Goal: Check status

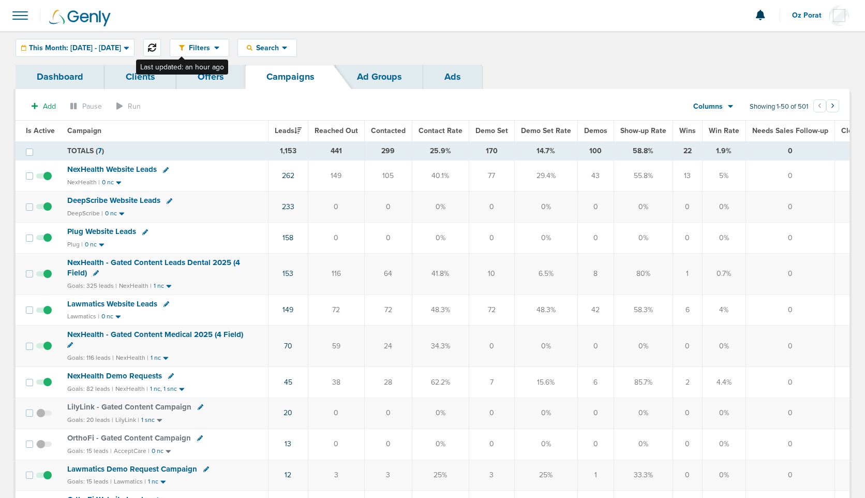
click at [156, 44] on icon at bounding box center [152, 47] width 8 height 8
click at [61, 45] on span "This Month: [DATE] - [DATE]" at bounding box center [75, 47] width 92 height 7
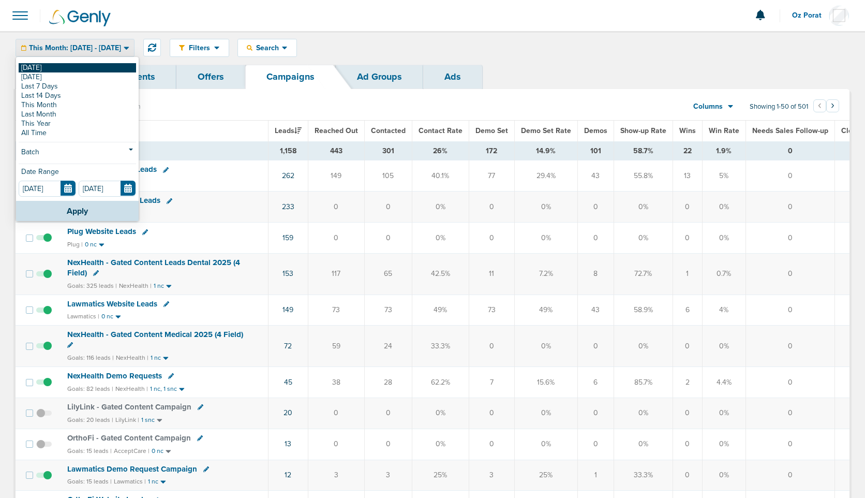
click at [51, 64] on link "[DATE]" at bounding box center [77, 67] width 117 height 9
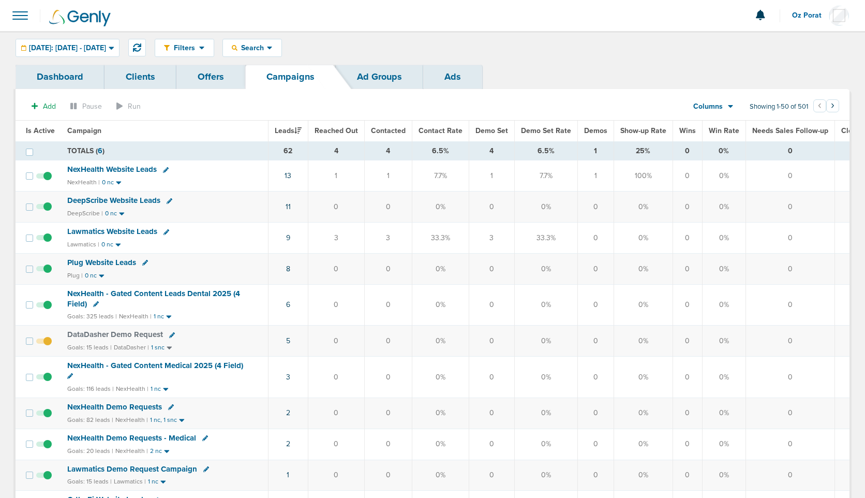
click at [716, 109] on span "Columns" at bounding box center [707, 106] width 29 height 10
click at [718, 119] on link "Media Stats" at bounding box center [736, 124] width 103 height 13
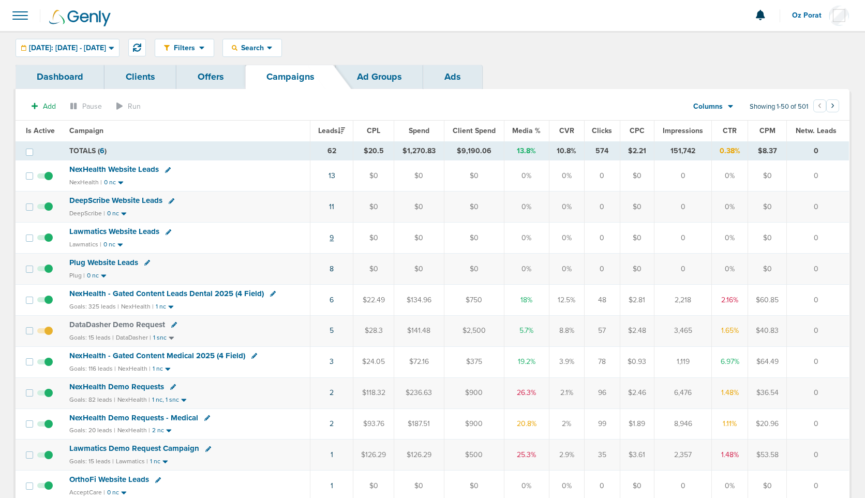
click at [333, 237] on link "9" at bounding box center [332, 237] width 4 height 9
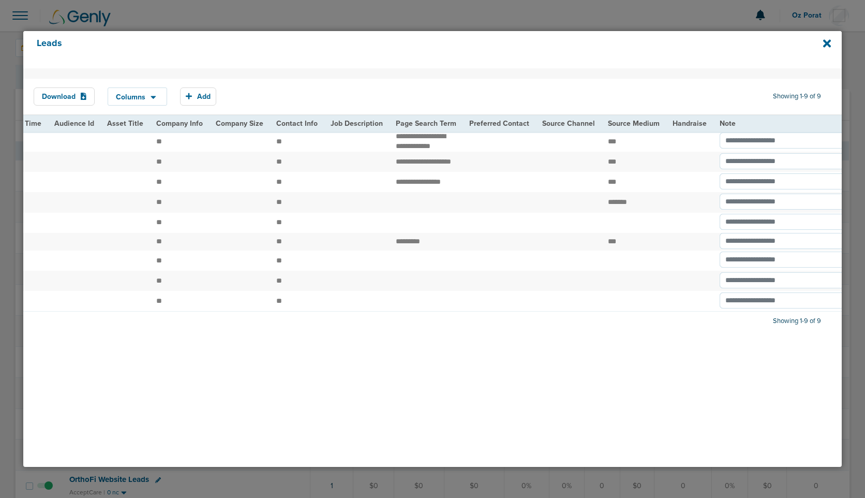
scroll to position [0, 1215]
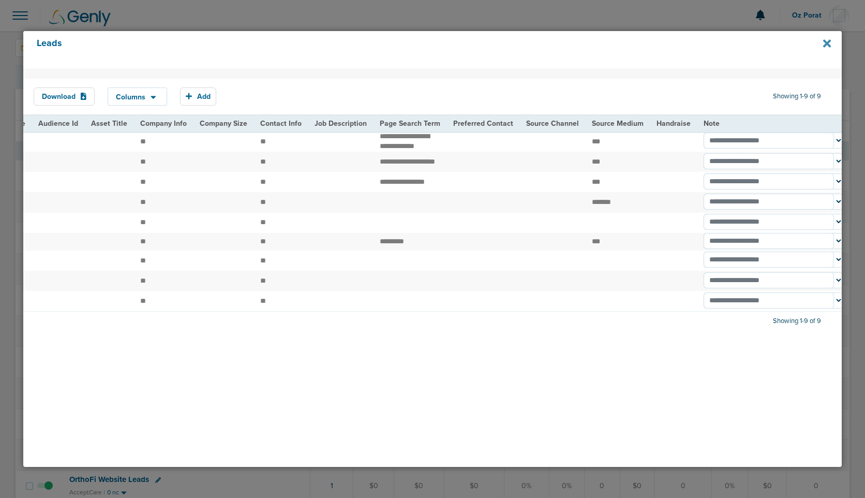
click at [826, 44] on icon at bounding box center [827, 44] width 8 height 8
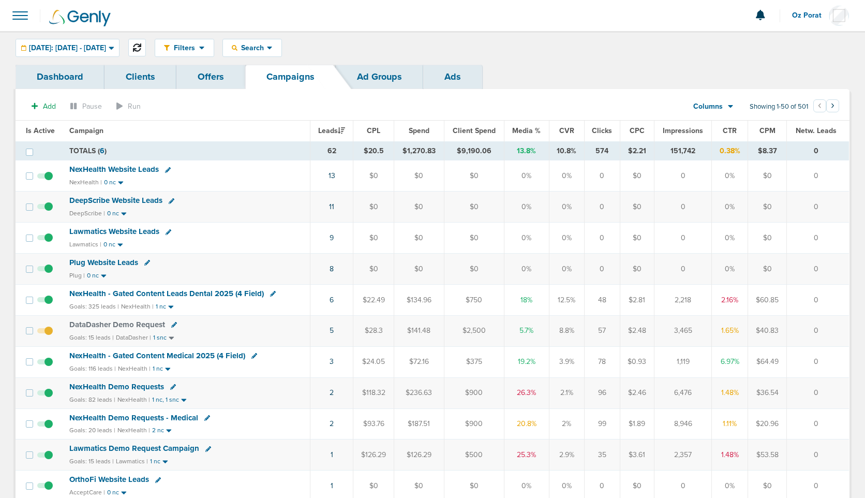
click at [141, 49] on icon at bounding box center [137, 47] width 8 height 8
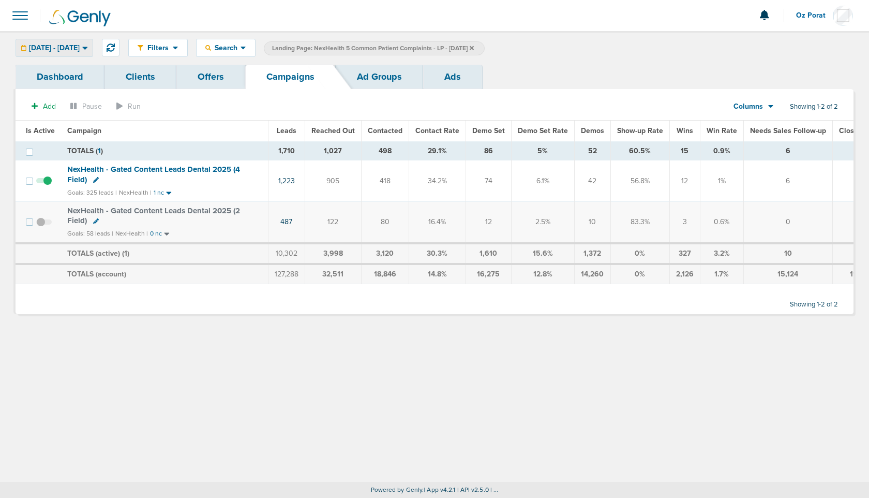
click at [80, 47] on span "[DATE] - [DATE]" at bounding box center [54, 47] width 51 height 7
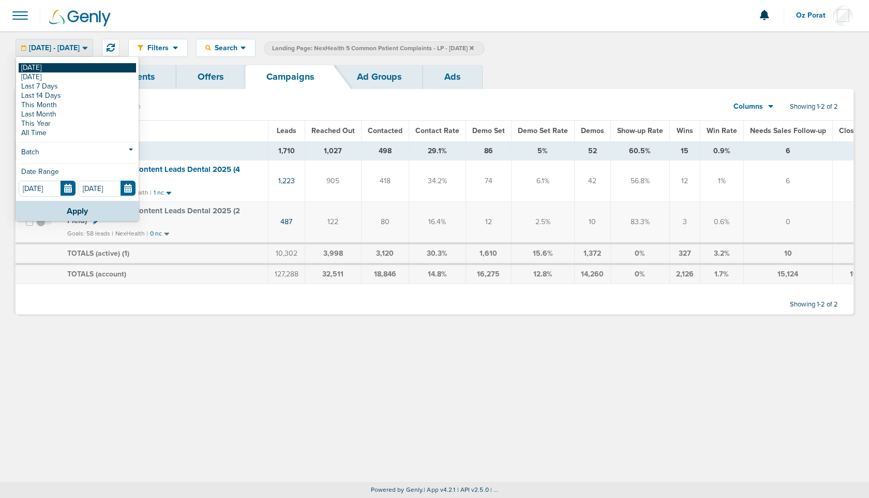
click at [65, 65] on link "[DATE]" at bounding box center [77, 67] width 117 height 9
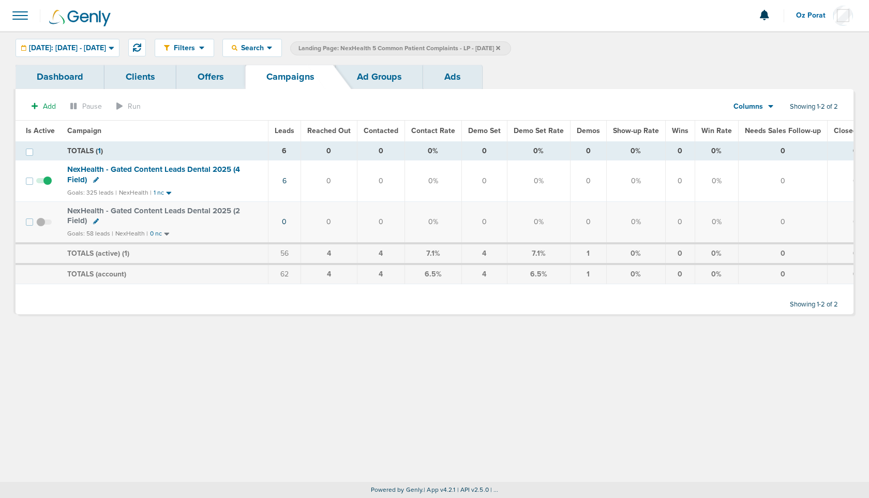
click at [500, 47] on icon at bounding box center [498, 48] width 4 height 4
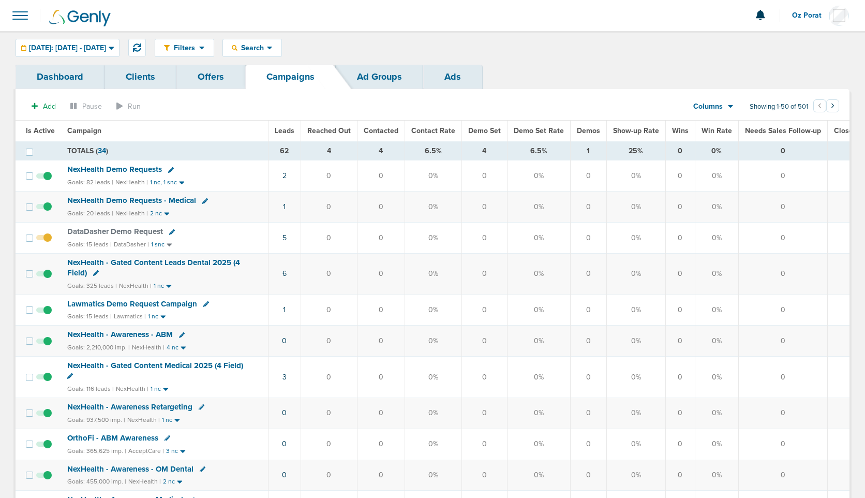
click at [723, 108] on div "Columns" at bounding box center [708, 106] width 46 height 10
click at [721, 126] on link "Media Stats" at bounding box center [736, 124] width 103 height 13
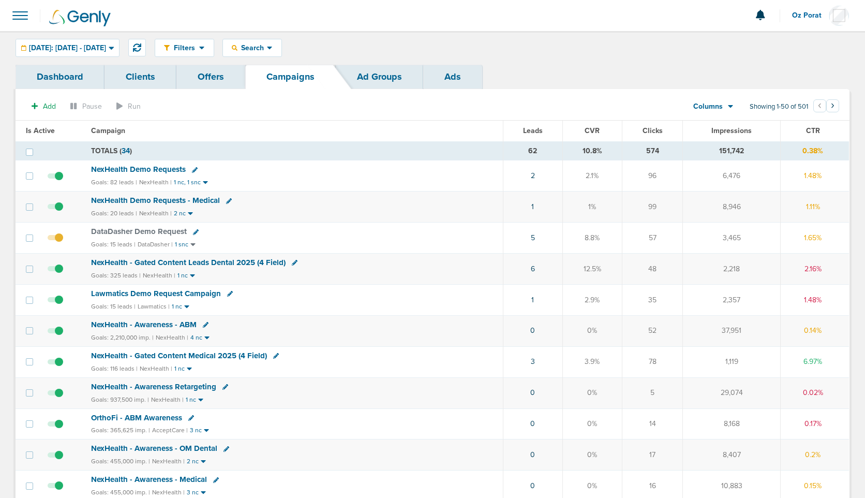
click at [722, 108] on div "Columns" at bounding box center [708, 106] width 46 height 10
click at [721, 120] on link "Media Stats" at bounding box center [736, 124] width 103 height 13
click at [733, 101] on div "Columns Media Stats Sales Performance Custom" at bounding box center [713, 107] width 72 height 20
click at [728, 106] on icon at bounding box center [731, 106] width 6 height 9
click at [721, 149] on link "Custom" at bounding box center [736, 150] width 103 height 13
